Goal: Task Accomplishment & Management: Complete application form

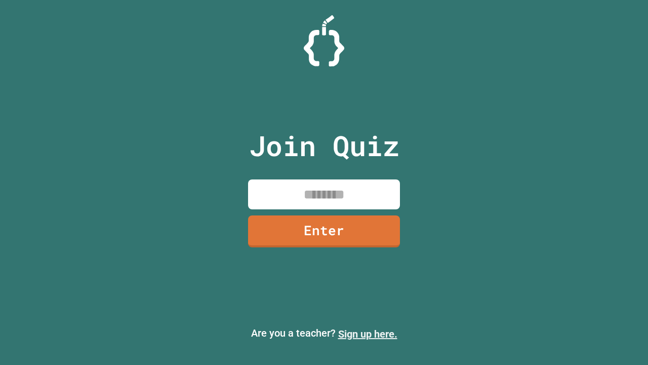
click at [368, 334] on link "Sign up here." at bounding box center [367, 334] width 59 height 12
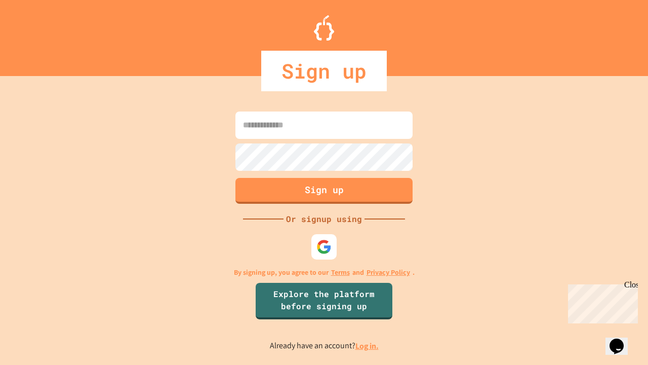
click at [368, 345] on link "Log in." at bounding box center [366, 345] width 23 height 11
